Goal: Browse casually: Explore the website without a specific task or goal

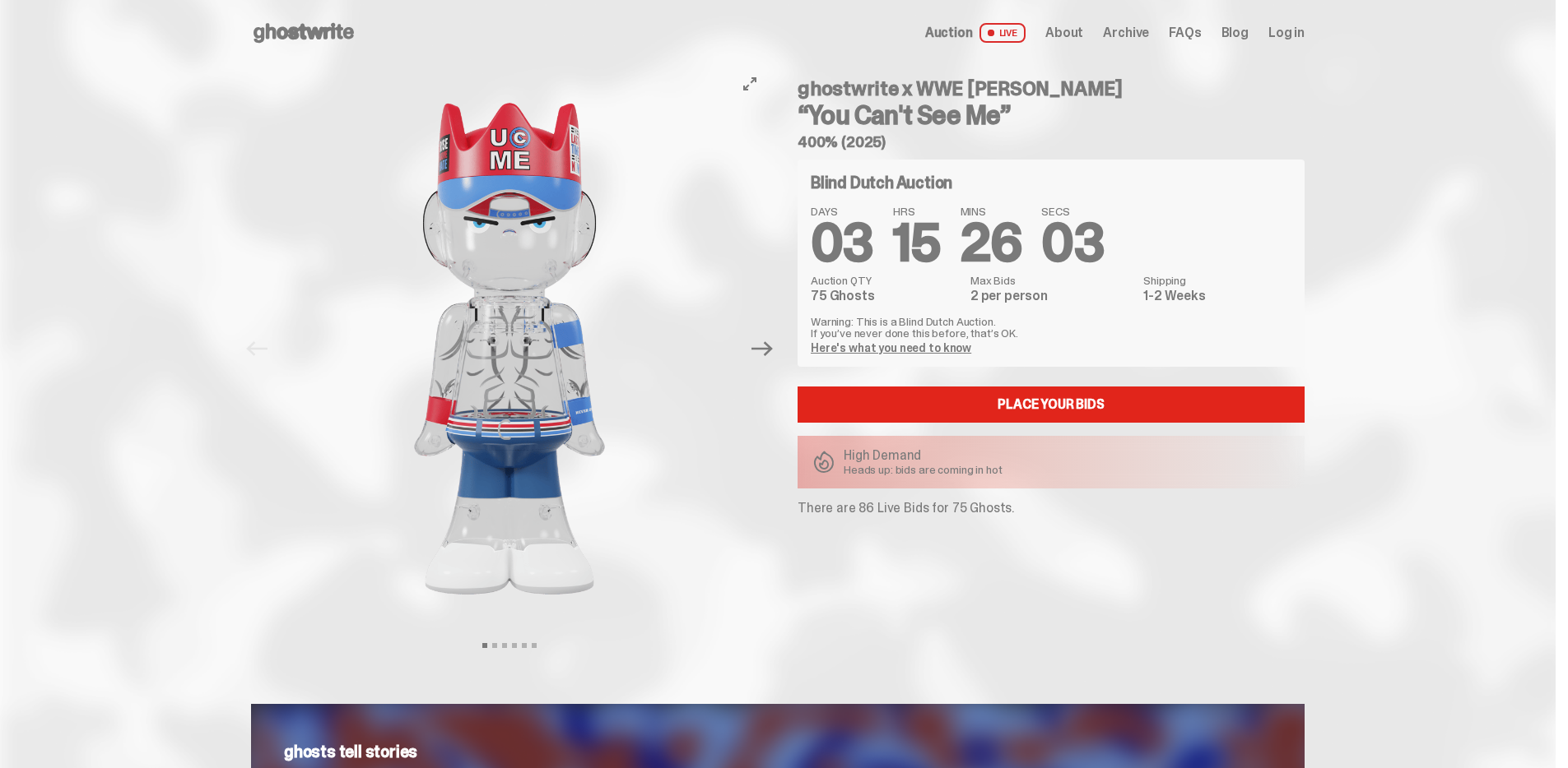
click at [519, 283] on img at bounding box center [510, 348] width 452 height 566
click at [760, 91] on button "View full-screen" at bounding box center [749, 83] width 19 height 19
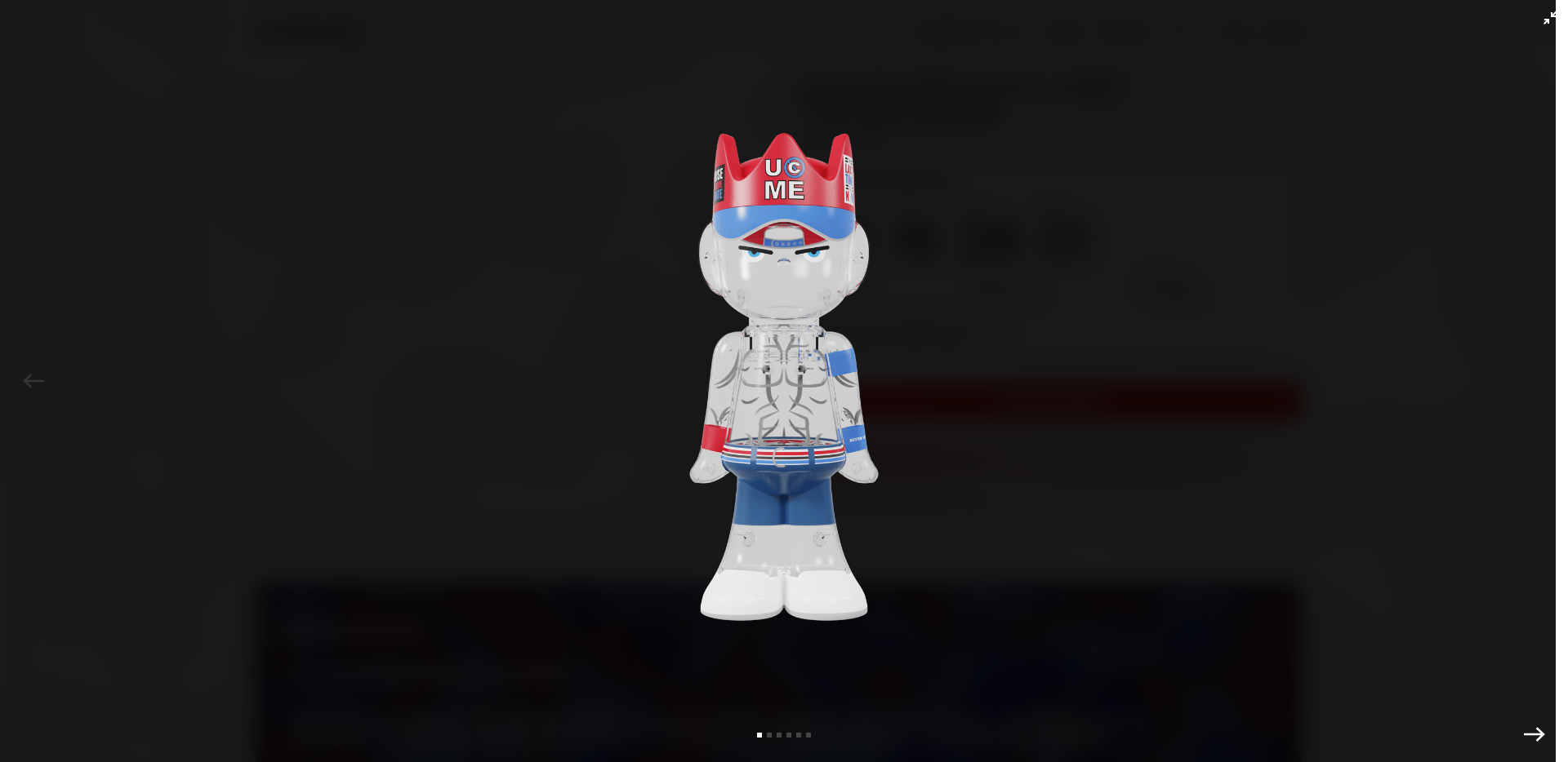
click at [784, 278] on img at bounding box center [784, 377] width 449 height 672
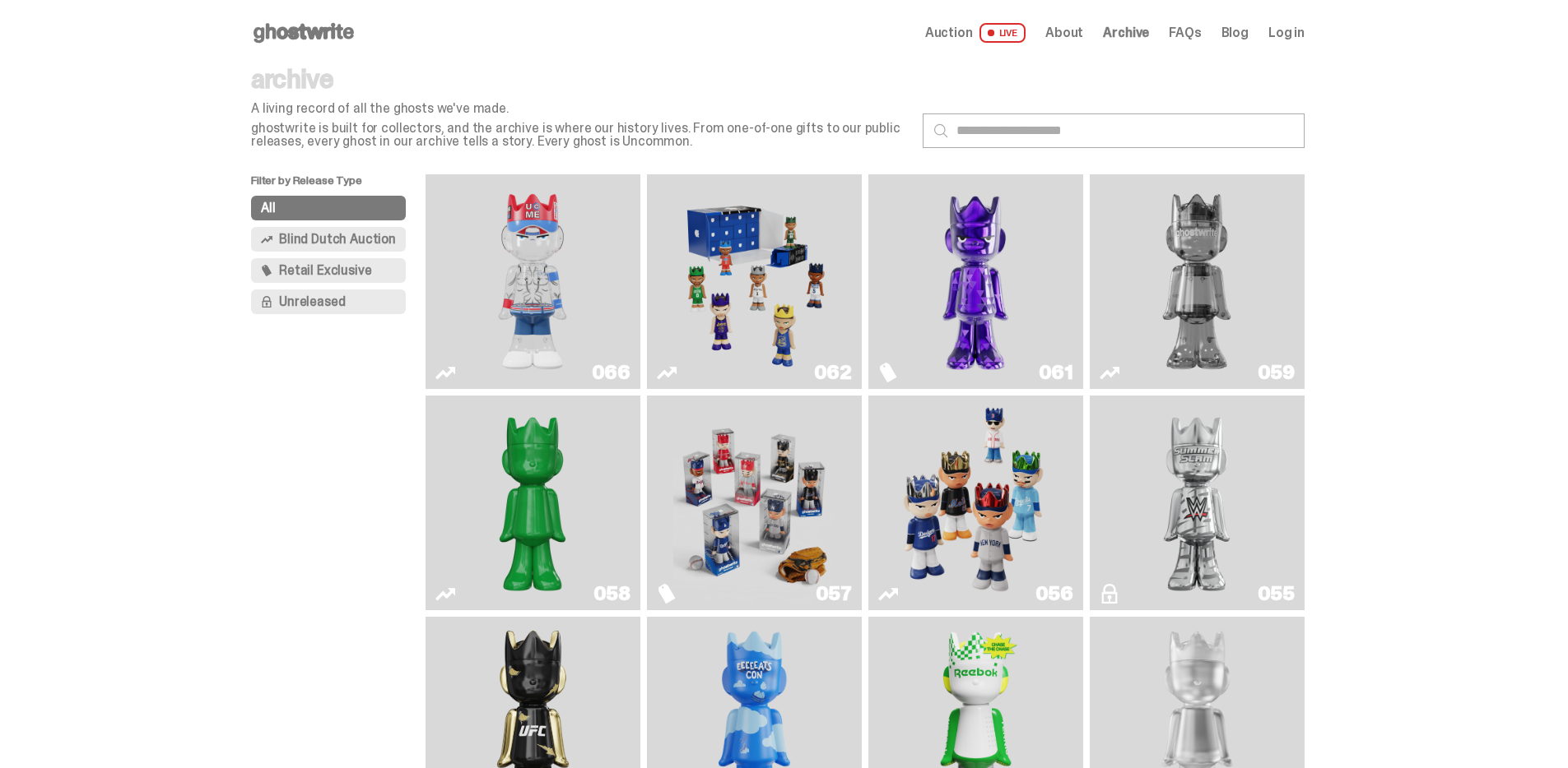
click at [1168, 278] on img "Two" at bounding box center [1196, 282] width 162 height 201
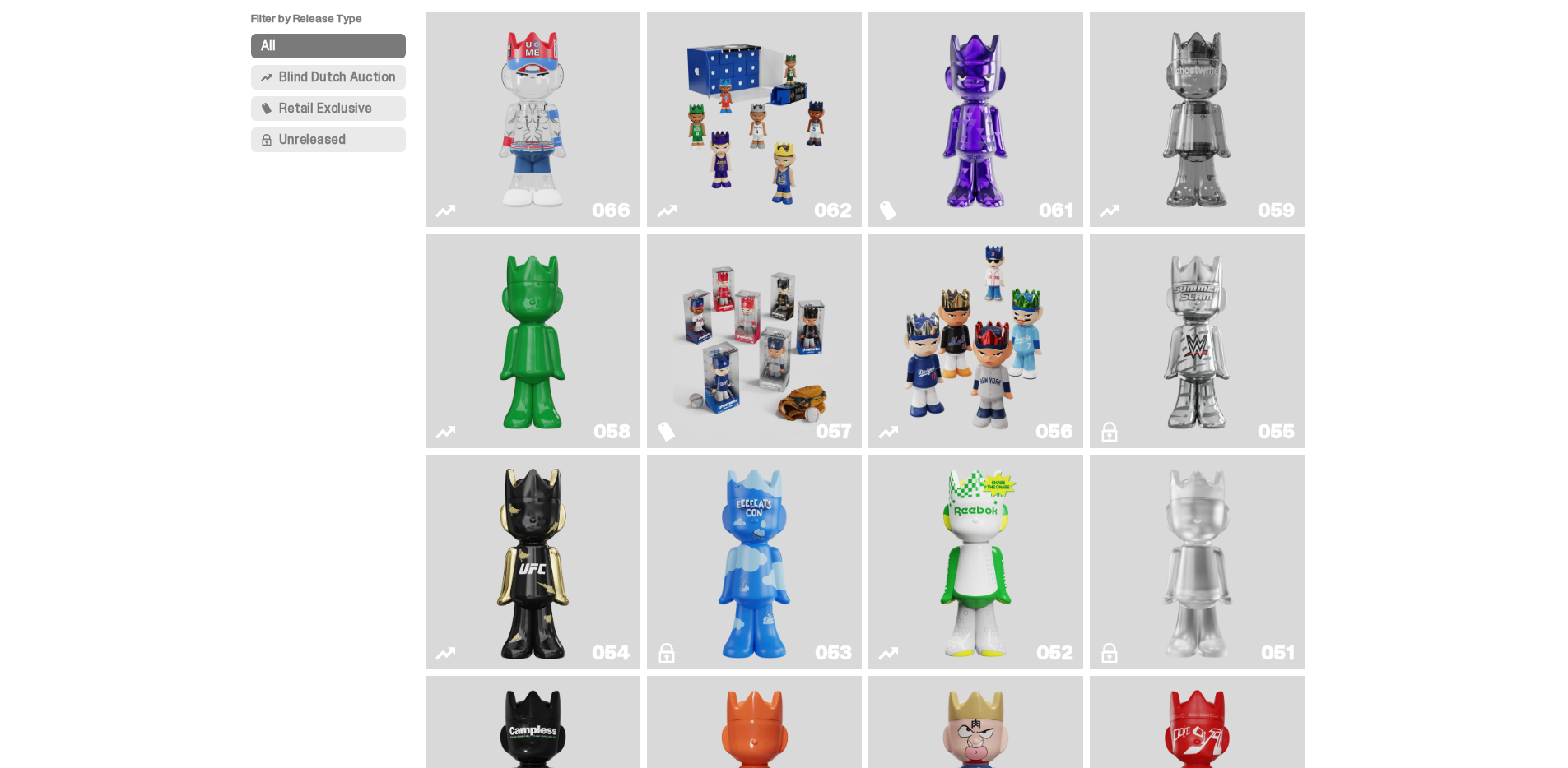
scroll to position [262, 0]
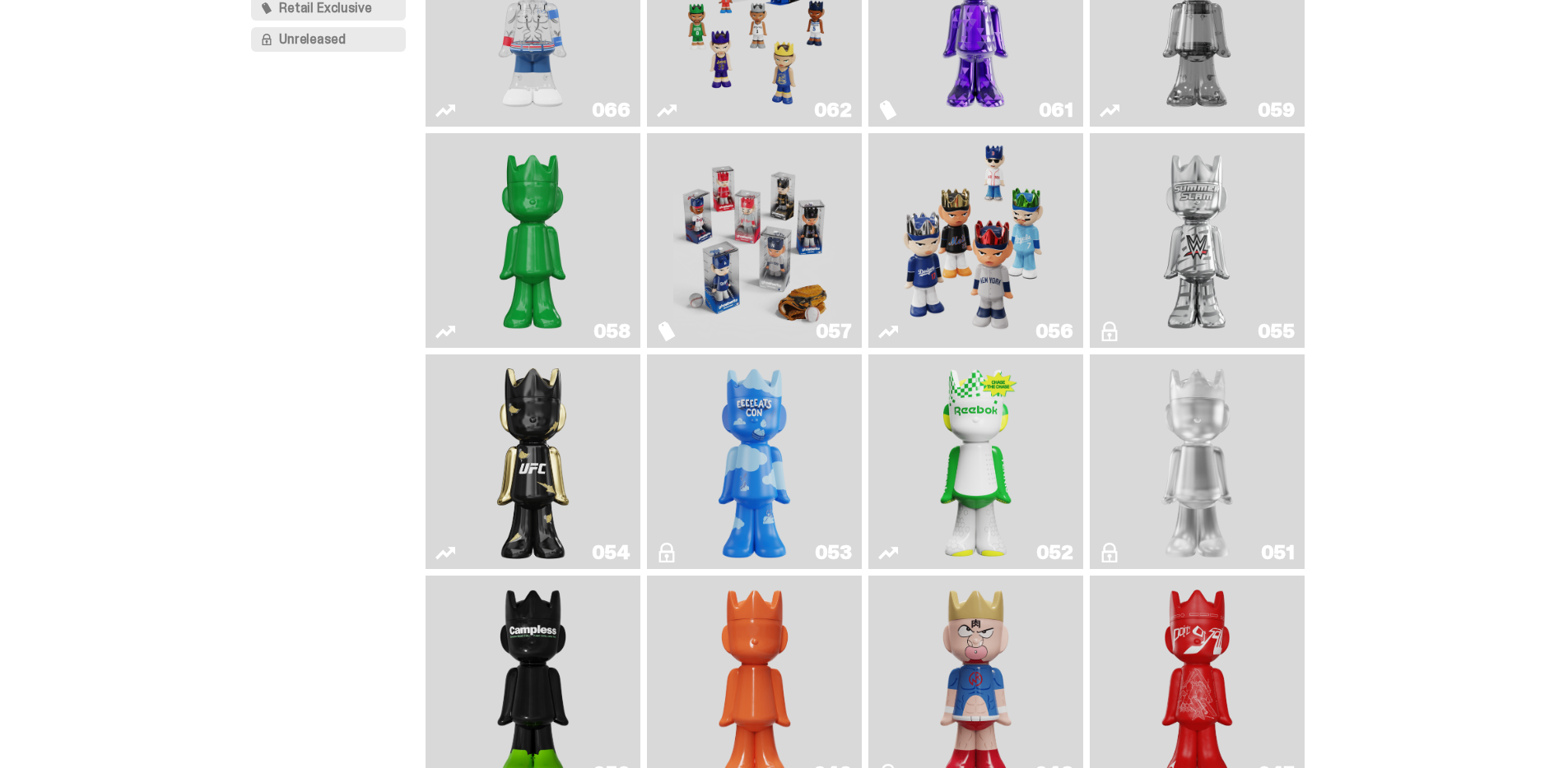
click at [1225, 209] on img "I Was There SummerSlam" at bounding box center [1196, 240] width 162 height 201
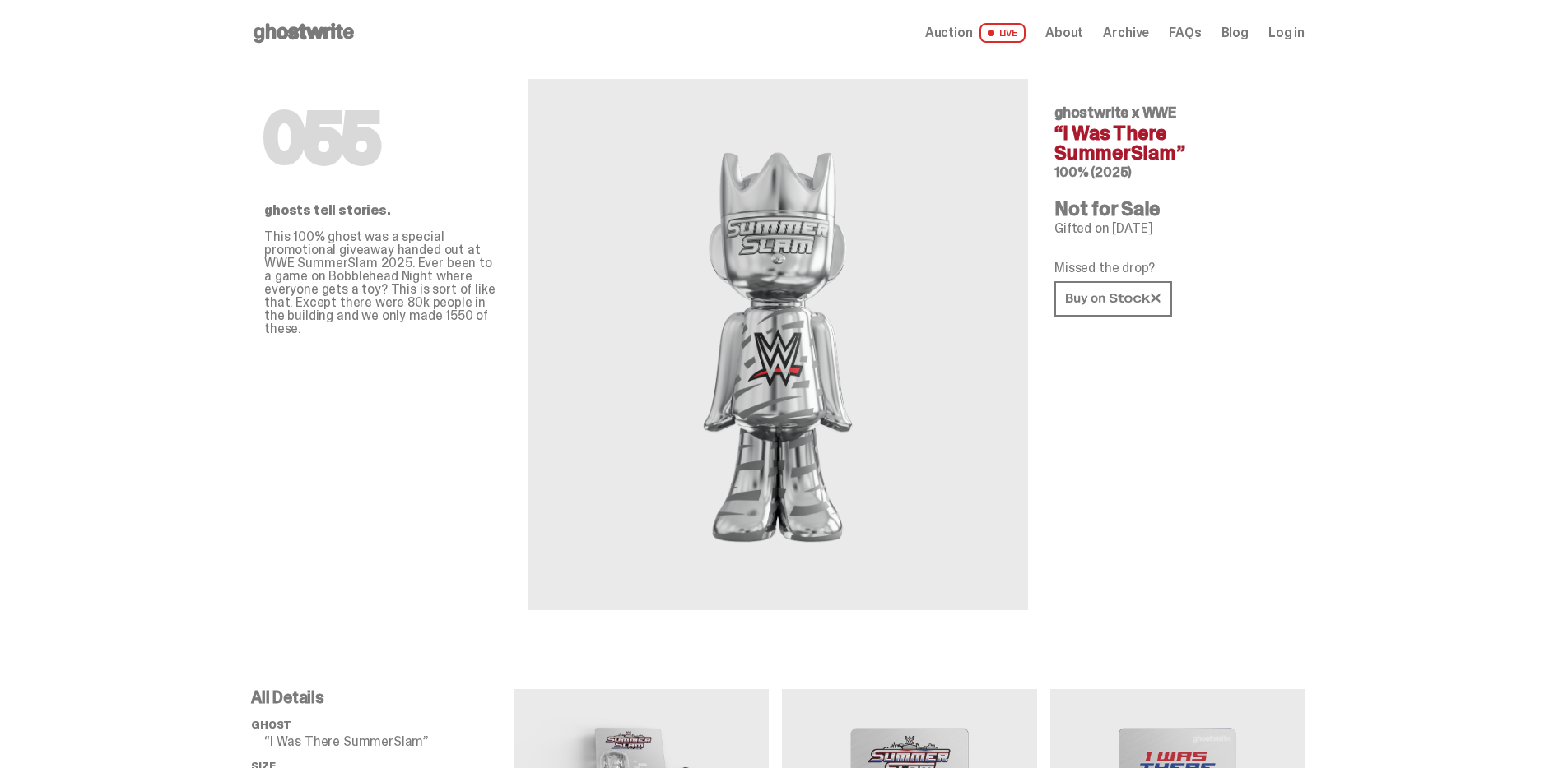
click at [786, 257] on img at bounding box center [778, 344] width 362 height 452
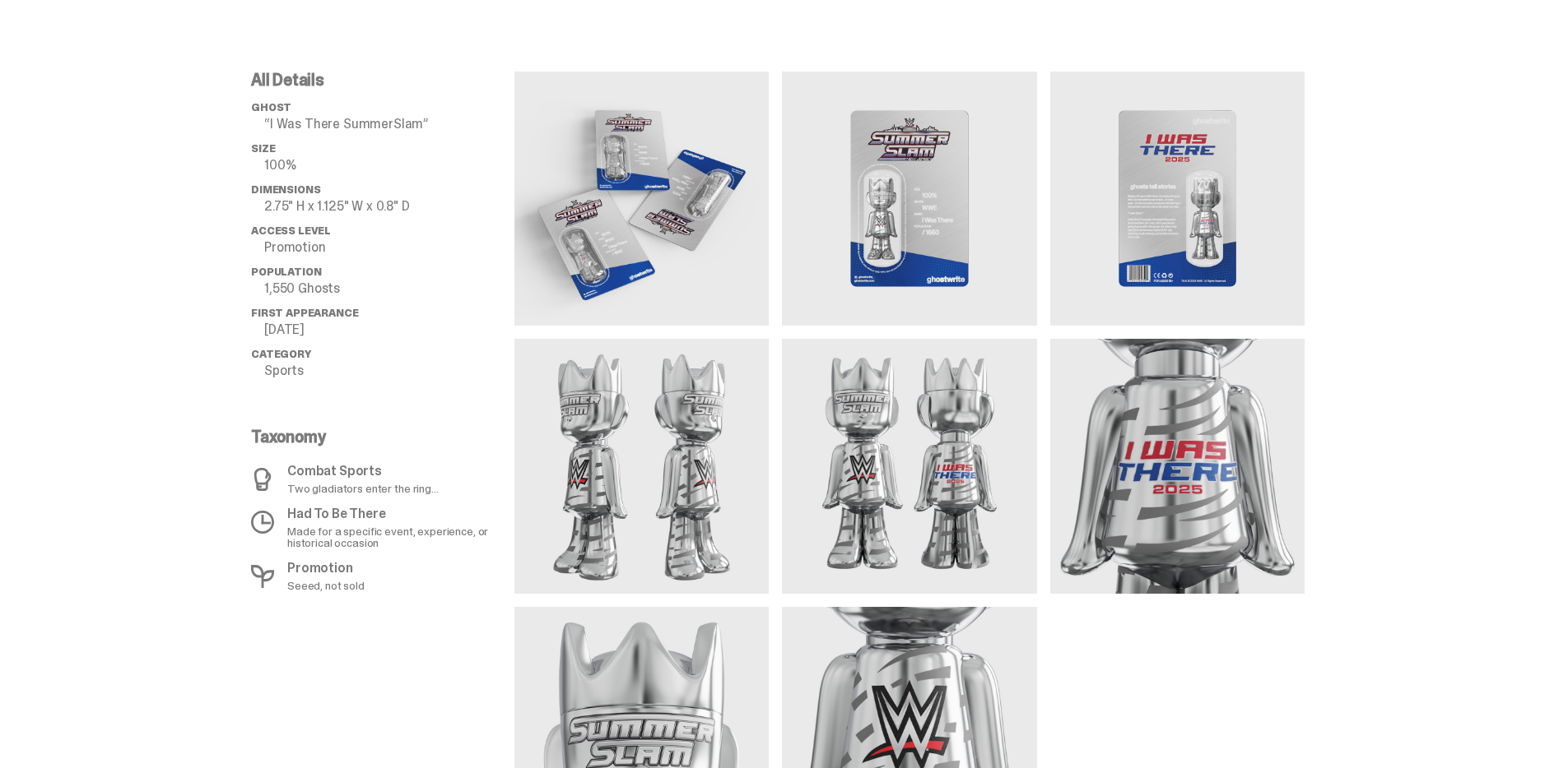
scroll to position [702, 0]
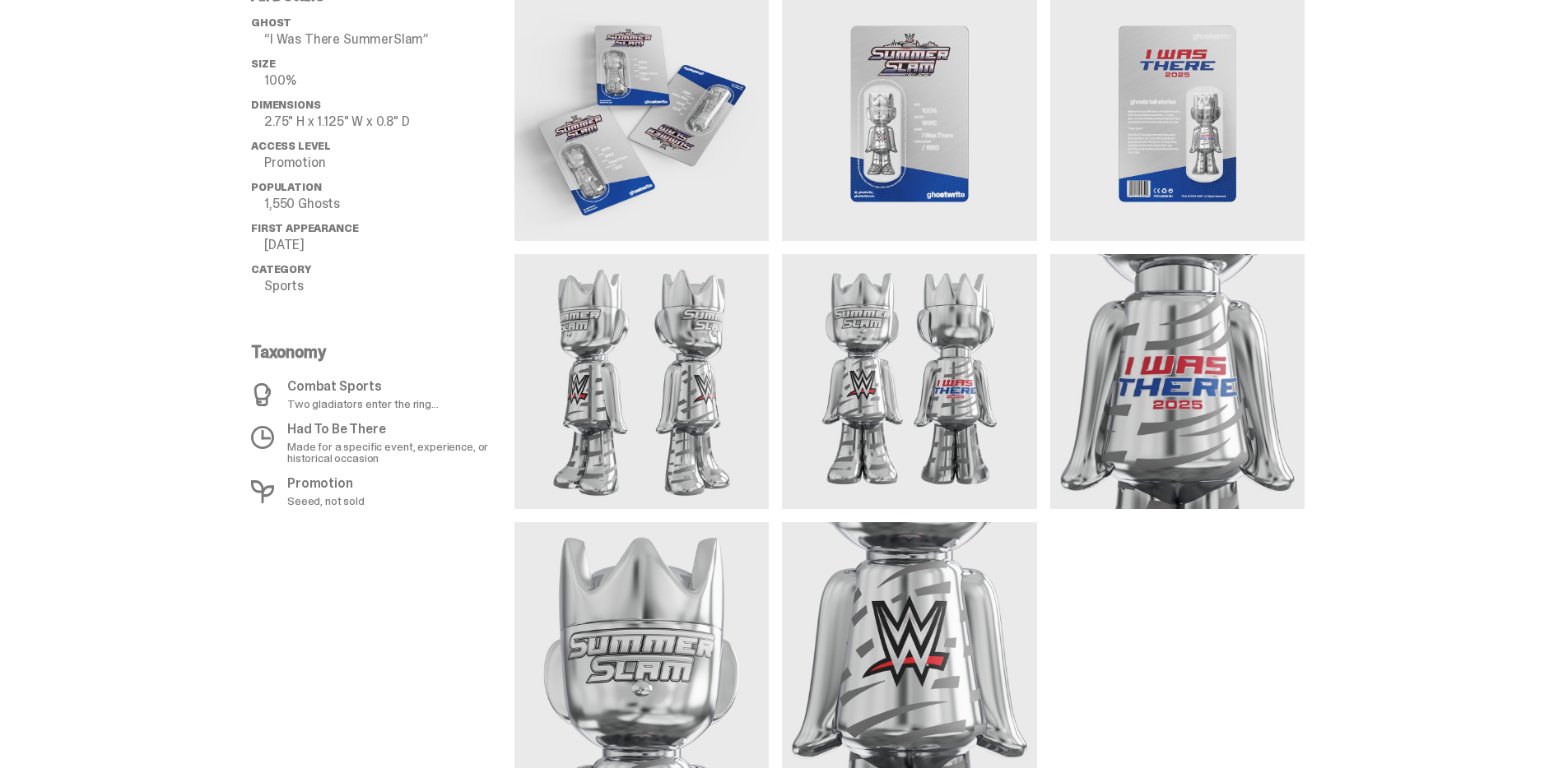
click at [715, 105] on img at bounding box center [641, 114] width 254 height 254
drag, startPoint x: 702, startPoint y: 329, endPoint x: 908, endPoint y: 332, distance: 206.0
drag, startPoint x: 913, startPoint y: 333, endPoint x: 1122, endPoint y: 351, distance: 209.8
click at [1122, 351] on div at bounding box center [909, 381] width 790 height 789
drag, startPoint x: 671, startPoint y: 602, endPoint x: 883, endPoint y: 610, distance: 212.2
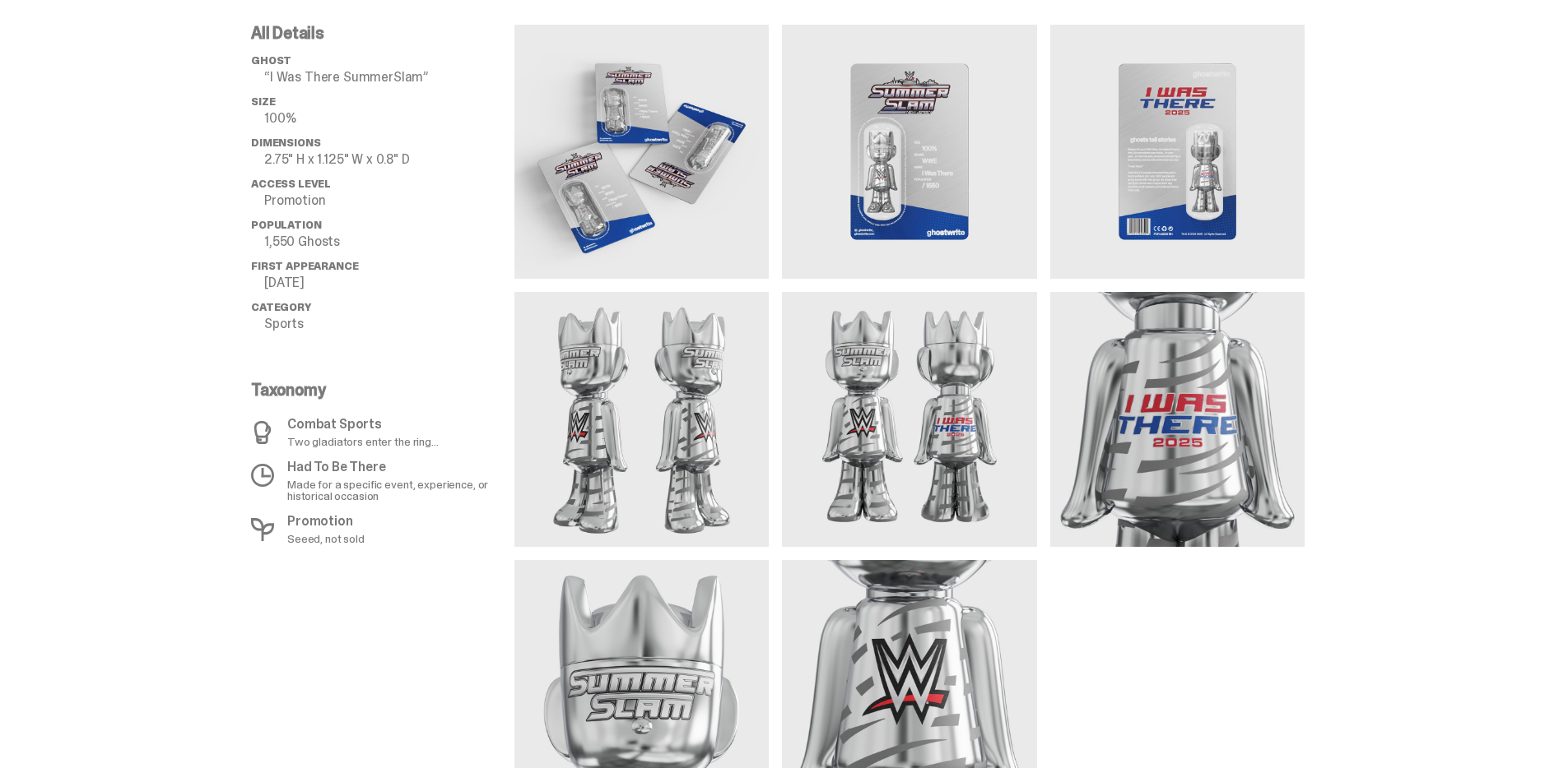
scroll to position [0, 0]
